Goal: Task Accomplishment & Management: Complete application form

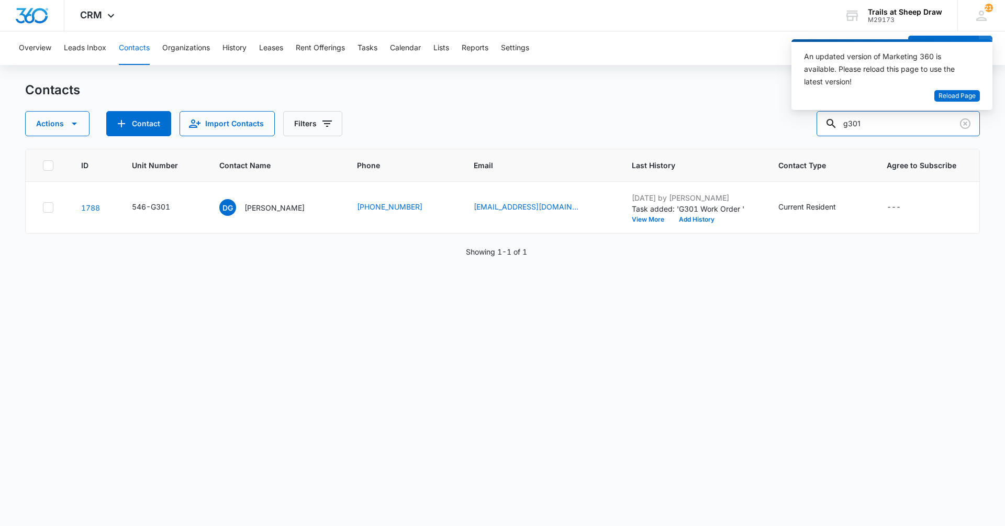
drag, startPoint x: 907, startPoint y: 125, endPoint x: 779, endPoint y: 136, distance: 128.7
click at [779, 136] on div "Actions Contact Import Contacts Filters g301" at bounding box center [502, 123] width 955 height 25
type input "k203"
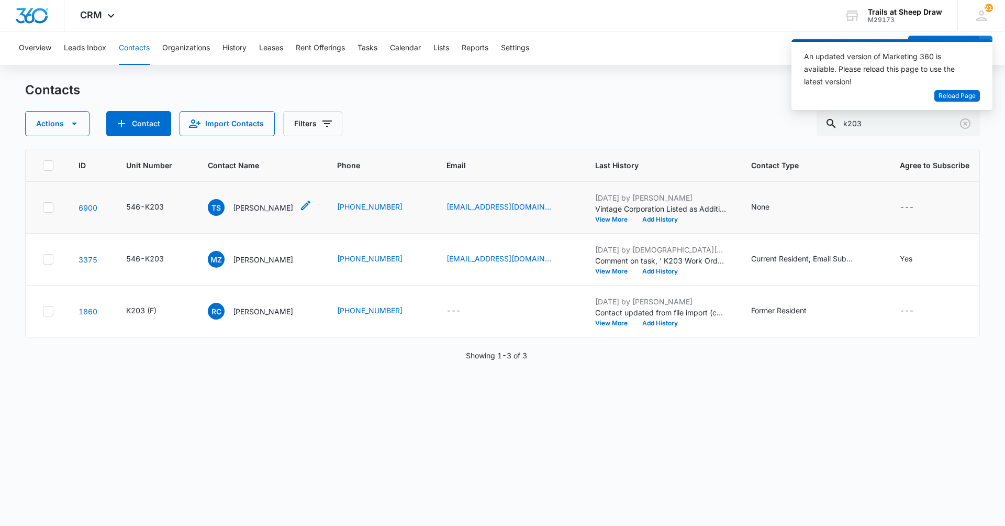
click at [262, 205] on p "[PERSON_NAME]" at bounding box center [263, 207] width 60 height 11
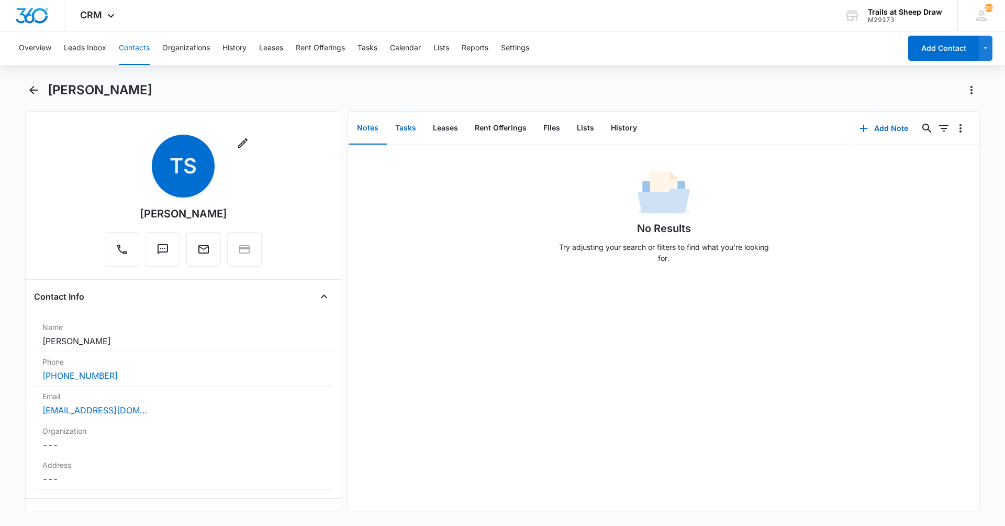
click at [410, 132] on button "Tasks" at bounding box center [406, 128] width 38 height 32
click at [884, 130] on button "Add Task" at bounding box center [884, 128] width 69 height 25
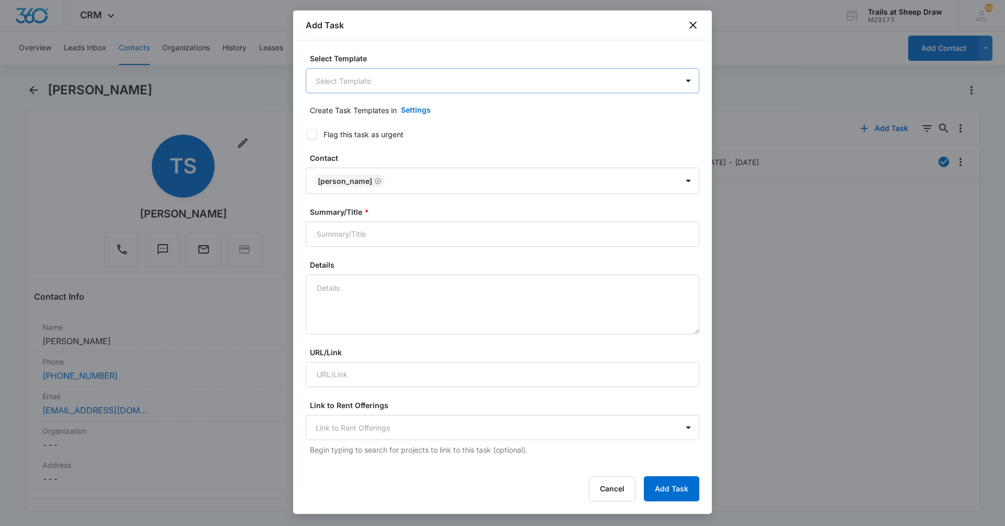
click at [505, 70] on body "CRM Apps Reputation Websites Forms CRM Email Social Content Ads Intelligence Fi…" at bounding box center [502, 263] width 1005 height 526
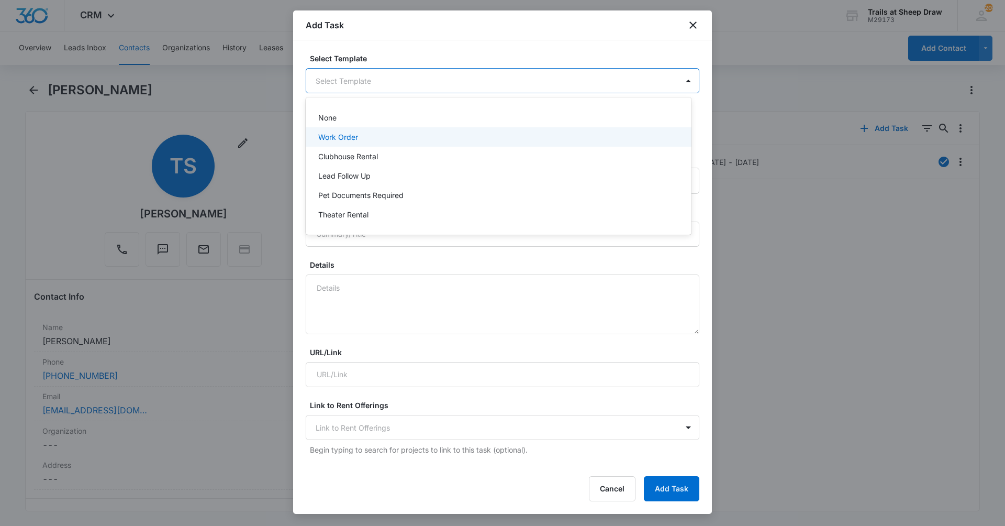
click at [502, 134] on div "Work Order" at bounding box center [497, 136] width 359 height 11
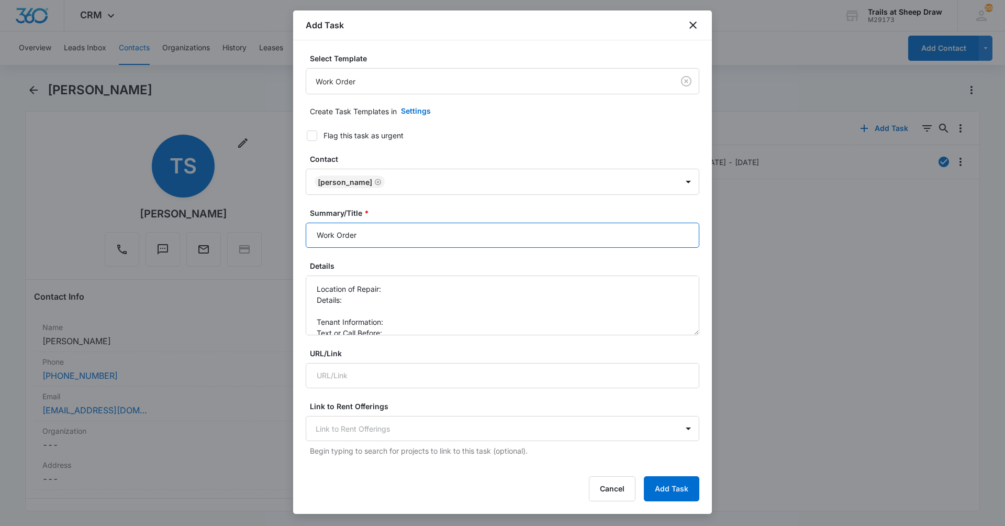
click at [313, 231] on input "Work Order" at bounding box center [503, 235] width 394 height 25
type input "K203 Work Order"
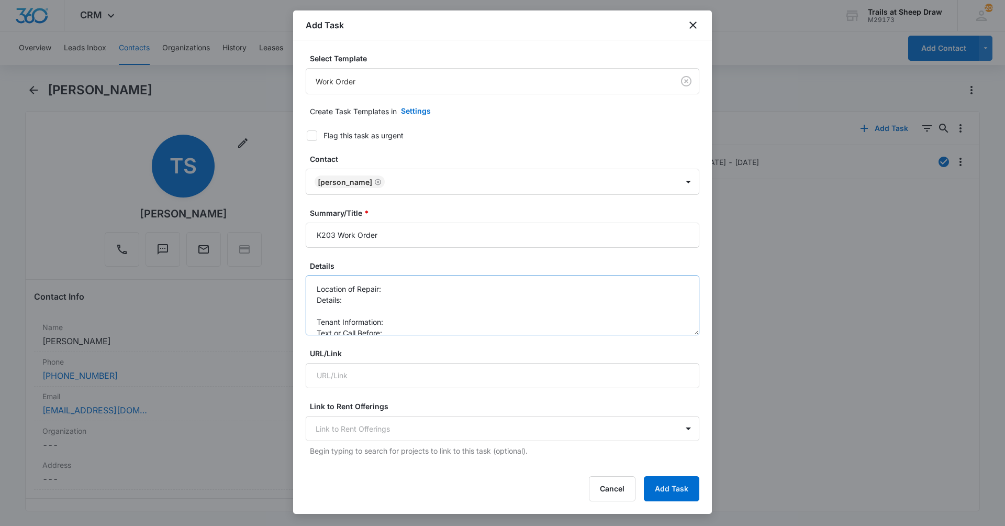
click at [416, 285] on textarea "Location of Repair: Details: Tenant Information: Text or Call Before:" at bounding box center [503, 305] width 394 height 60
click at [391, 299] on textarea "Location of Repair: Fridge Details: Tenant Information: Text or Call Before:" at bounding box center [503, 305] width 394 height 60
click at [398, 322] on textarea "Location of Repair: Fridge Details: fridge filter needs to be replaced Tenant I…" at bounding box center [503, 305] width 394 height 60
click at [402, 331] on textarea "Location of Repair: Fridge Details: fridge filter needs to be replaced Tenant I…" at bounding box center [503, 305] width 394 height 60
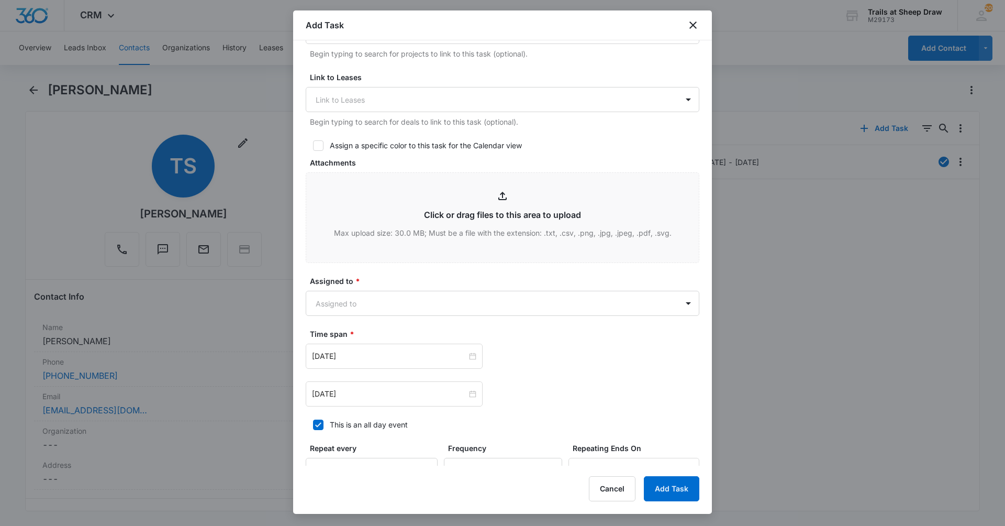
scroll to position [419, 0]
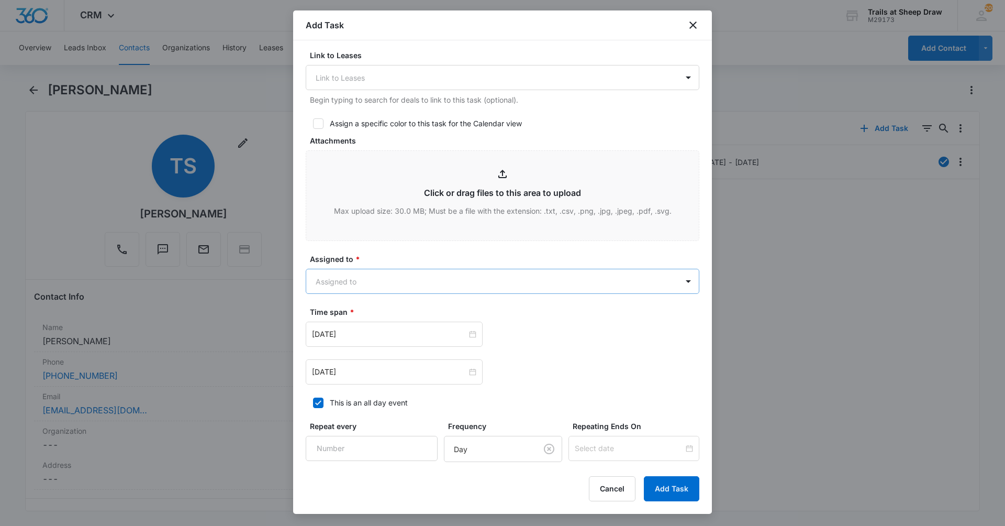
type textarea "Location of Repair: Fridge Details: fridge filter needs to be replaced Tenant I…"
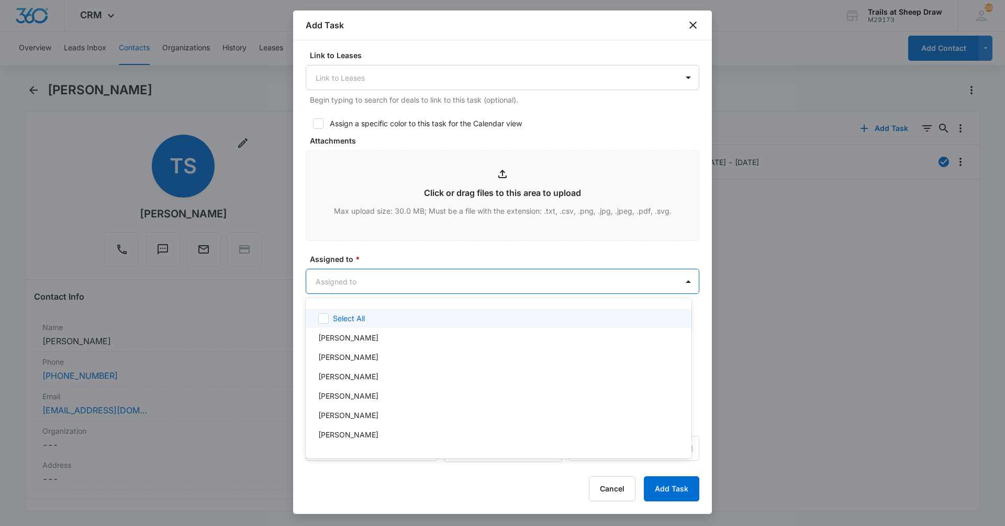
click at [484, 281] on body "CRM Apps Reputation Websites Forms CRM Email Social Content Ads Intelligence Fi…" at bounding box center [502, 263] width 1005 height 526
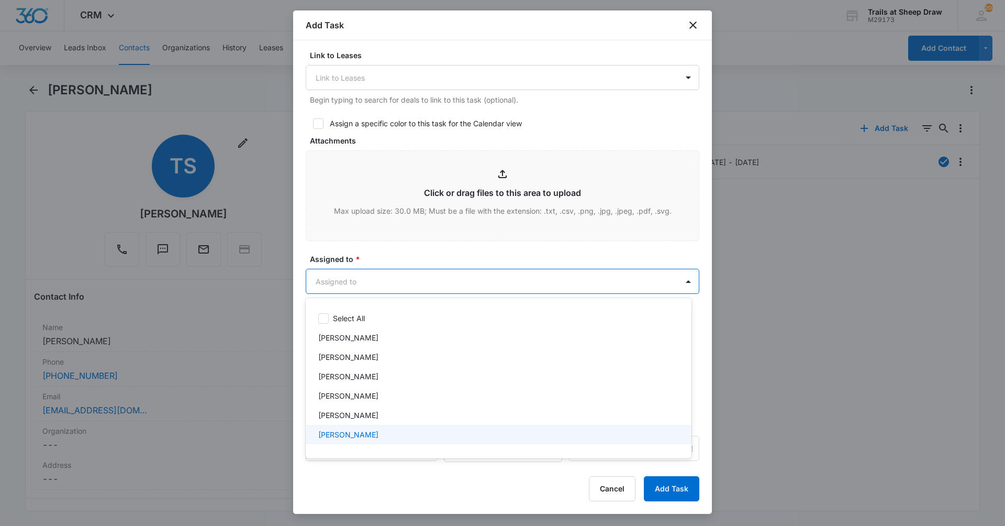
click at [412, 437] on div "Ethan Esparza-Escobar" at bounding box center [497, 434] width 359 height 11
click at [407, 405] on div "Edgar Jimenez" at bounding box center [499, 396] width 386 height 19
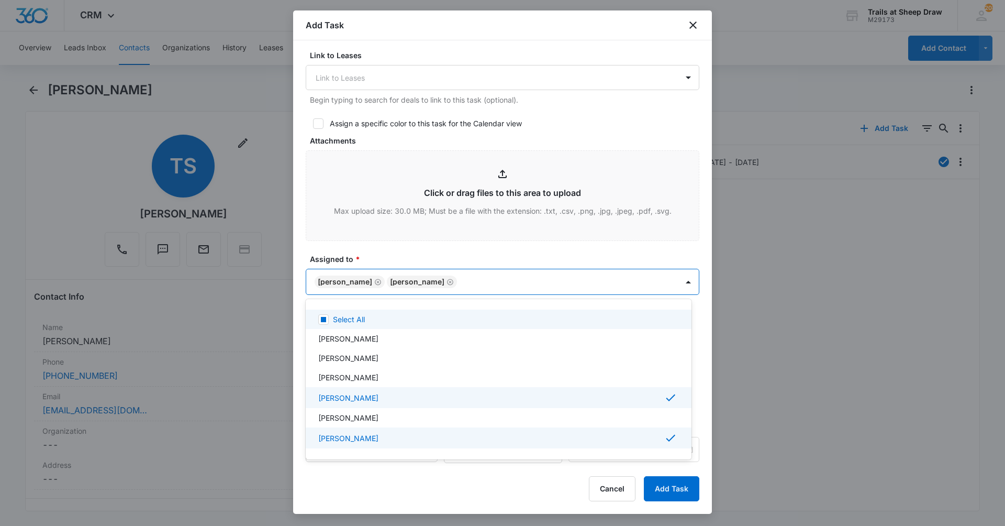
click at [461, 254] on div at bounding box center [502, 263] width 1005 height 526
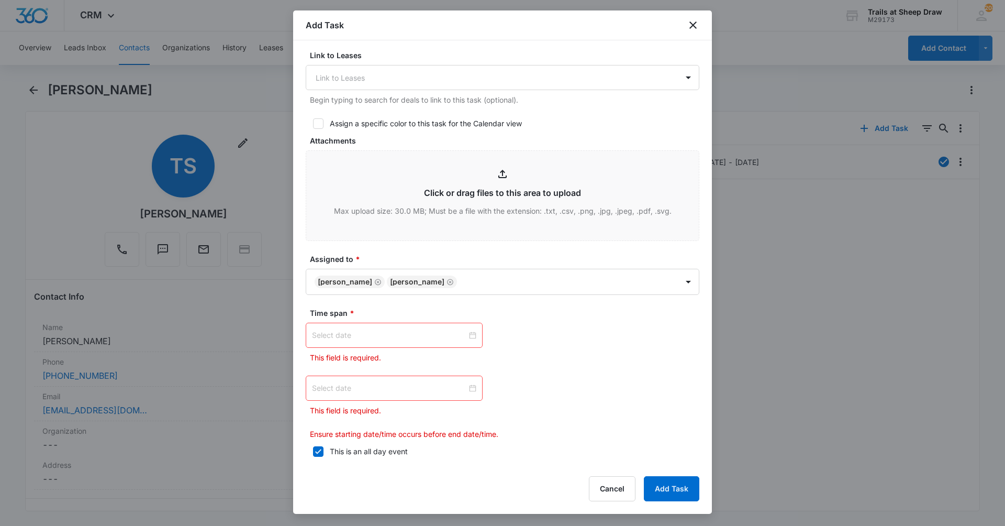
click at [466, 338] on div at bounding box center [394, 335] width 164 height 12
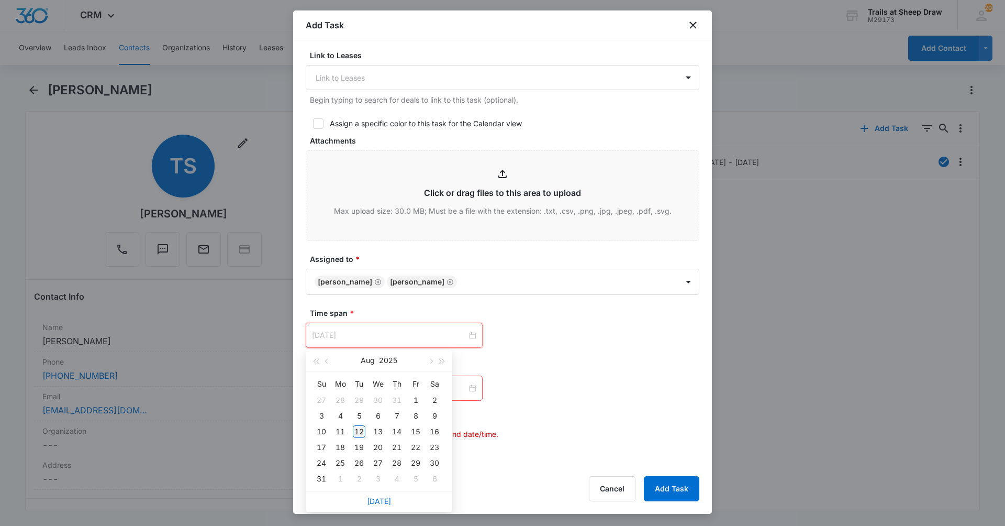
type input "Aug 12, 2025"
click at [363, 434] on div "12" at bounding box center [359, 431] width 13 height 13
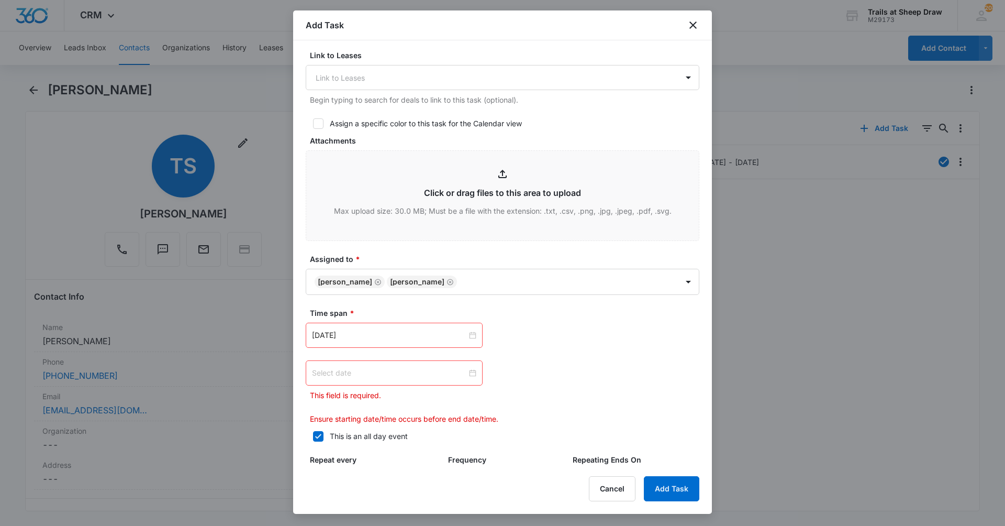
click at [471, 373] on div at bounding box center [394, 373] width 164 height 12
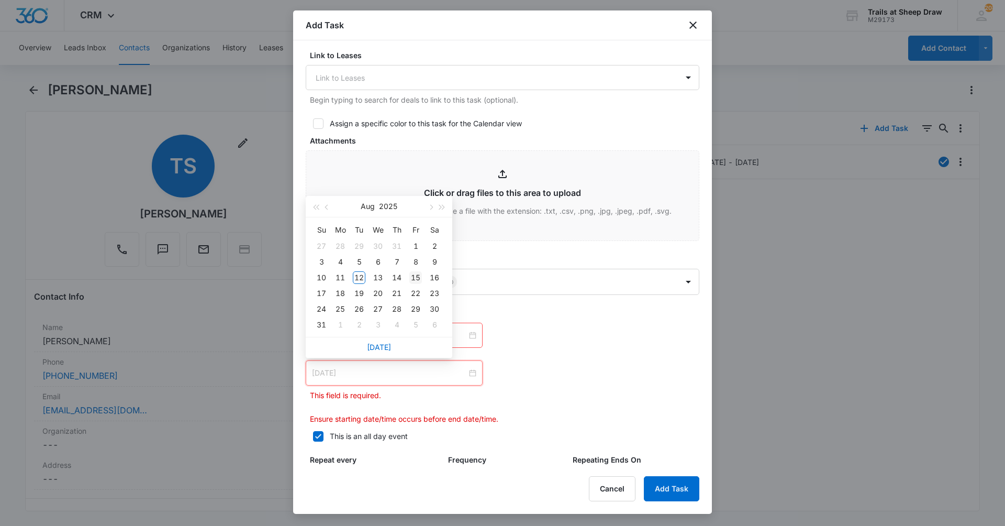
type input "Aug 15, 2025"
click at [412, 278] on div "15" at bounding box center [415, 277] width 13 height 13
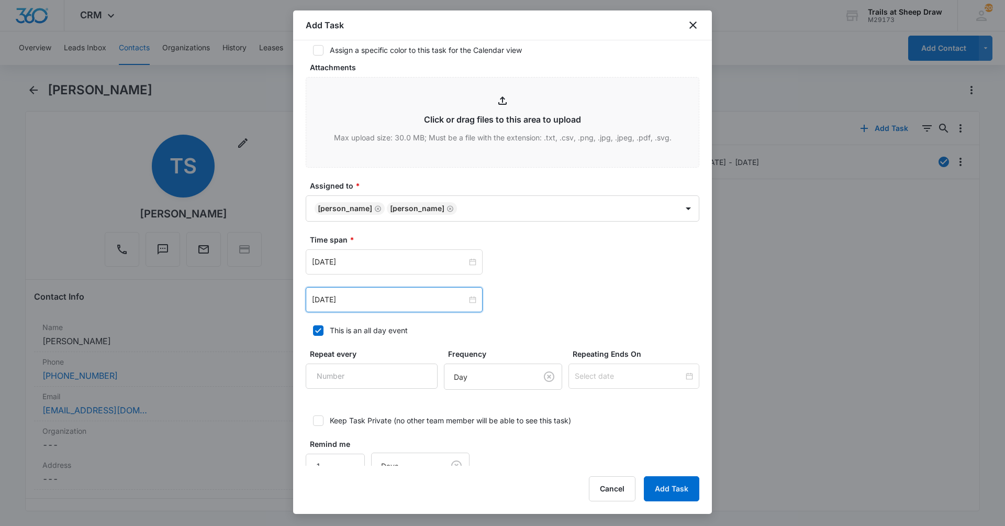
scroll to position [518, 0]
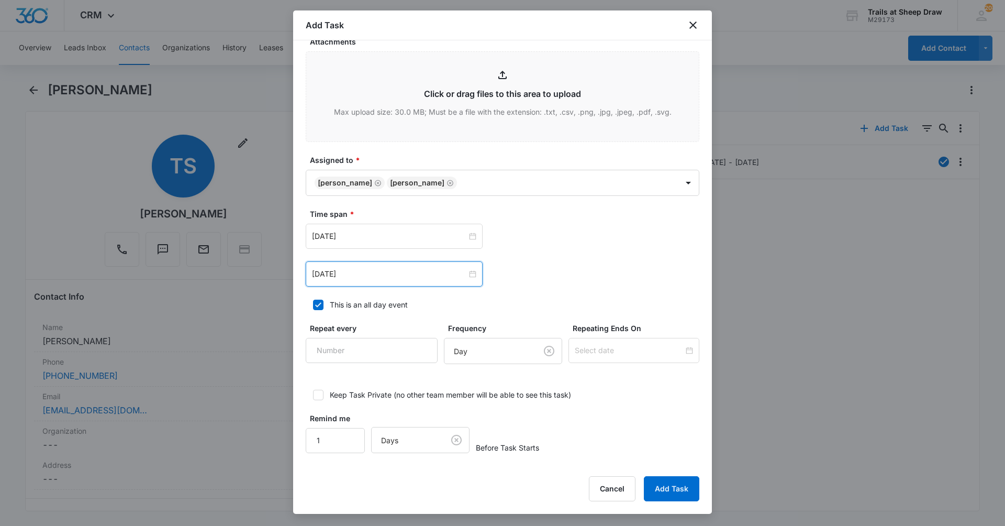
click at [671, 471] on div "Add Task Select Template Work Order Create Task Templates in Settings Flag this…" at bounding box center [502, 261] width 419 height 503
click at [671, 476] on button "Add Task" at bounding box center [672, 488] width 56 height 25
